Goal: Find specific page/section: Find specific page/section

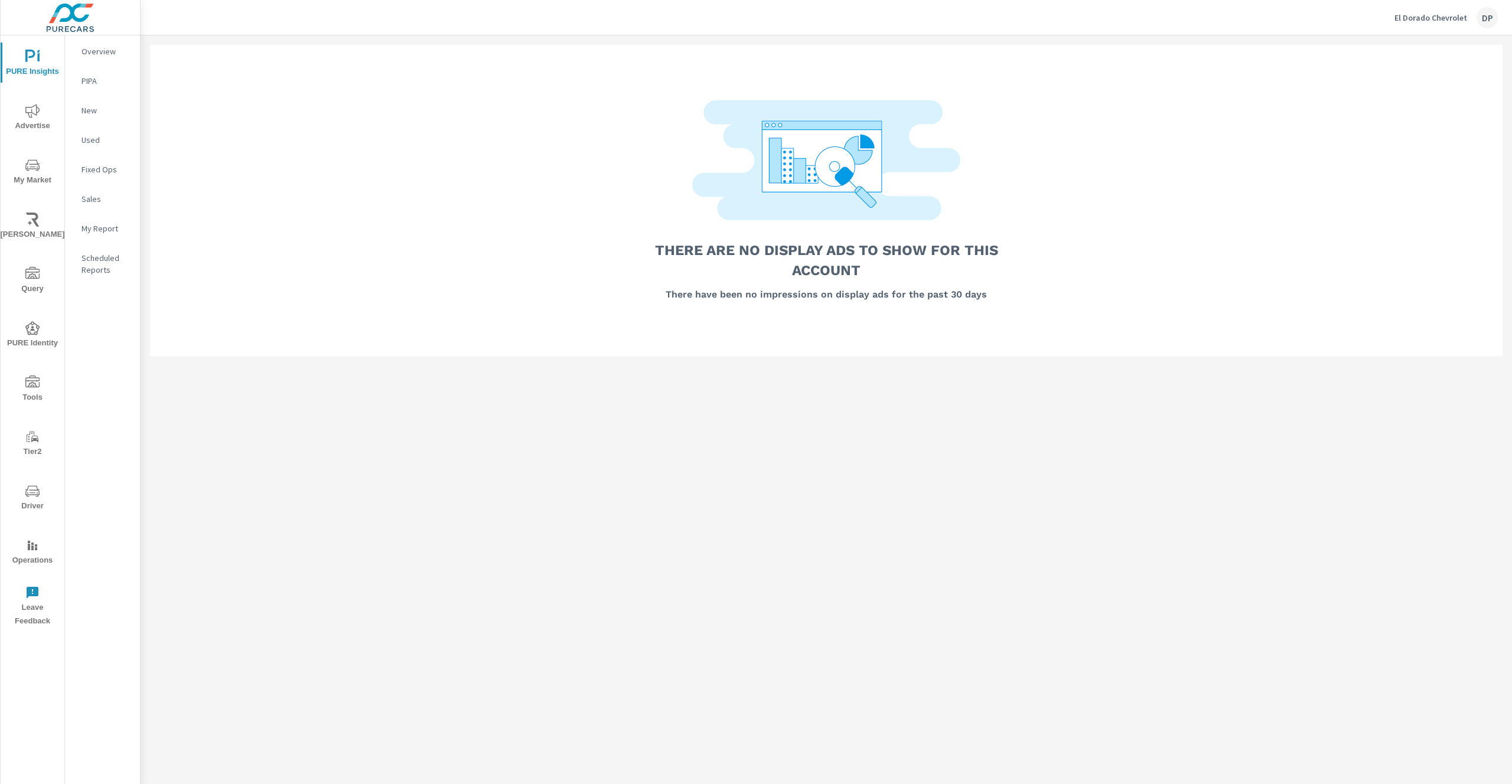
click at [1412, 22] on p "El Dorado Chevrolet" at bounding box center [1430, 17] width 73 height 11
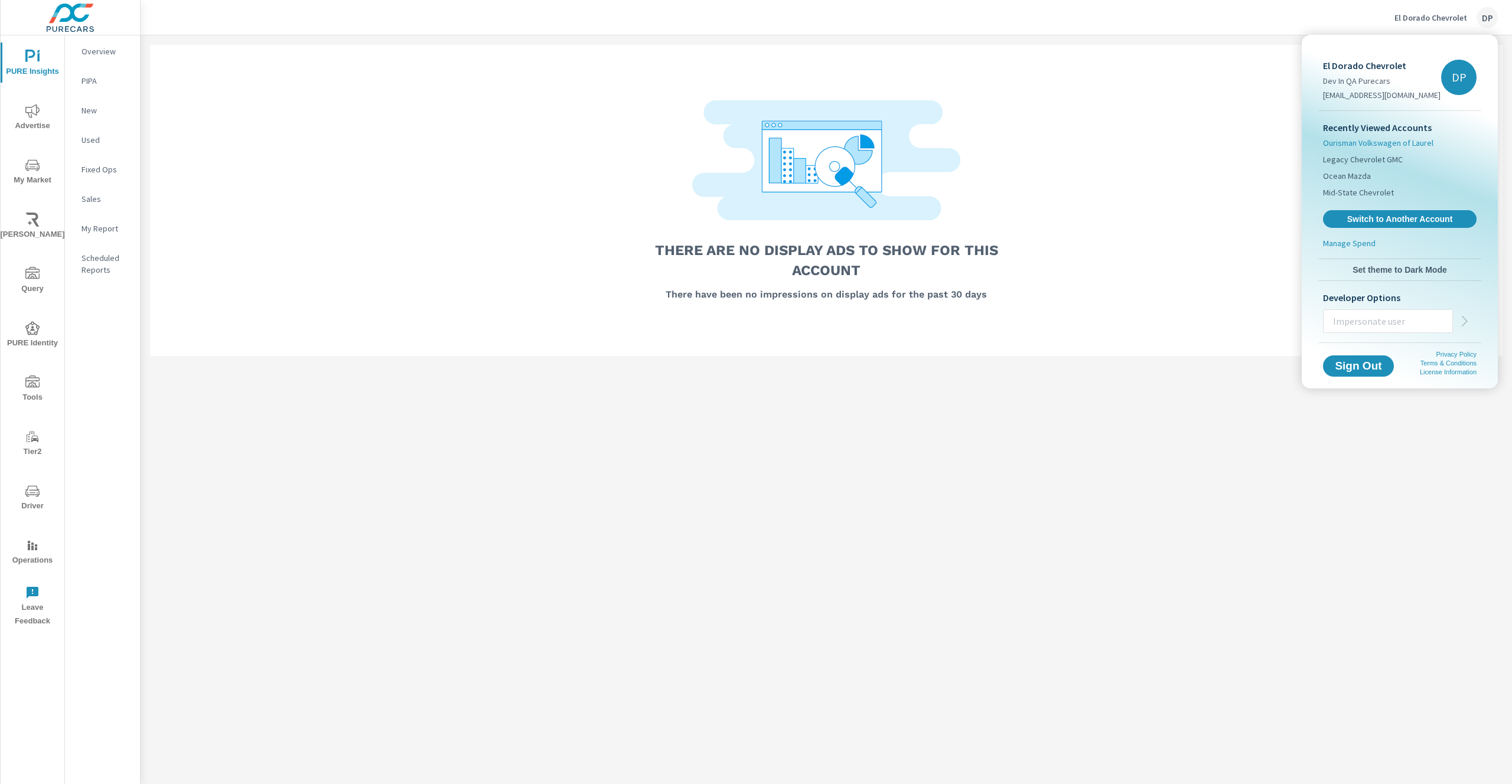
click at [1366, 144] on span "Ourisman Volkswagen of Laurel" at bounding box center [1378, 143] width 110 height 11
